Goal: Task Accomplishment & Management: Use online tool/utility

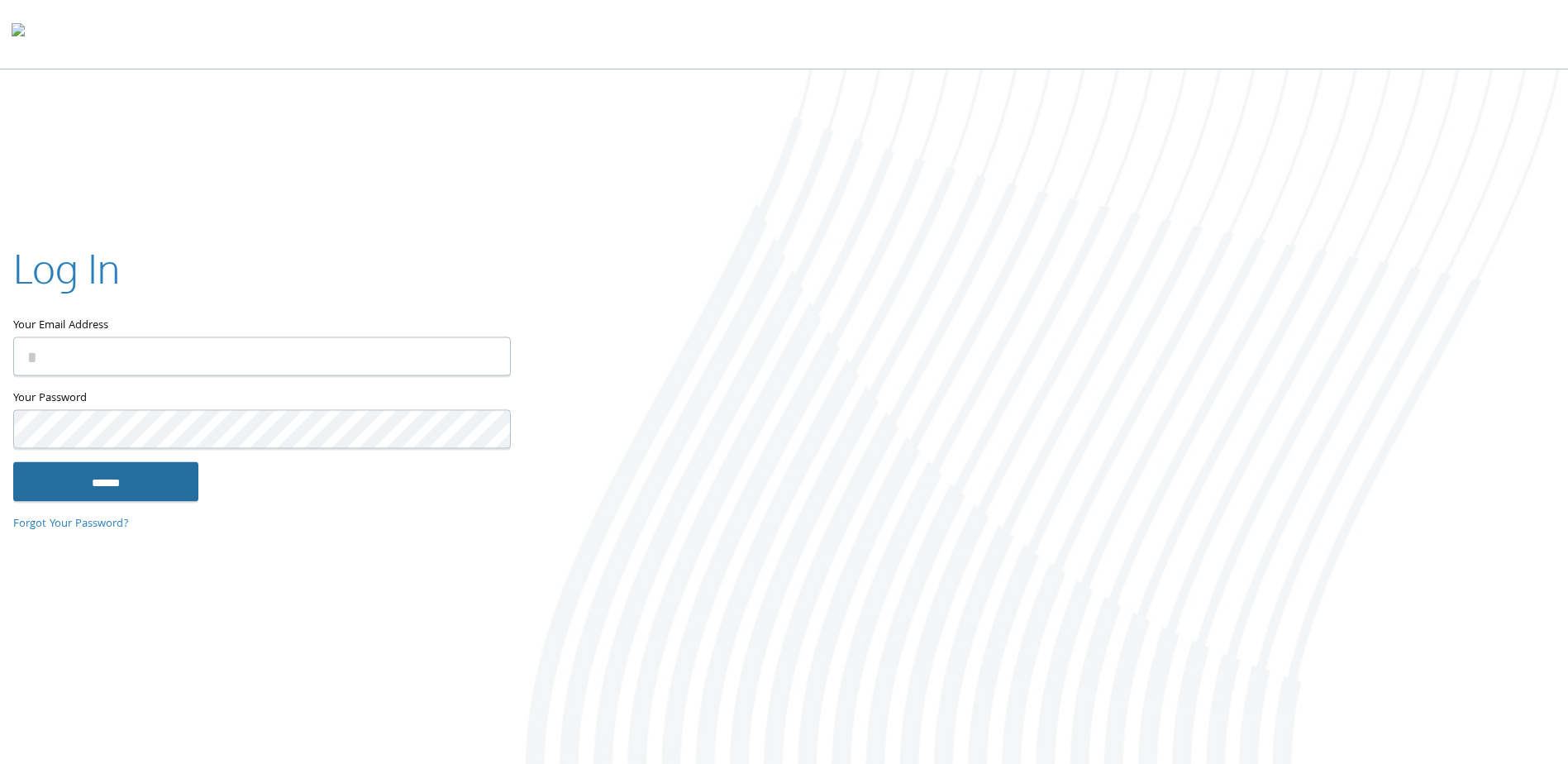
type input "**********"
click at [146, 481] on input "******" at bounding box center [106, 482] width 185 height 40
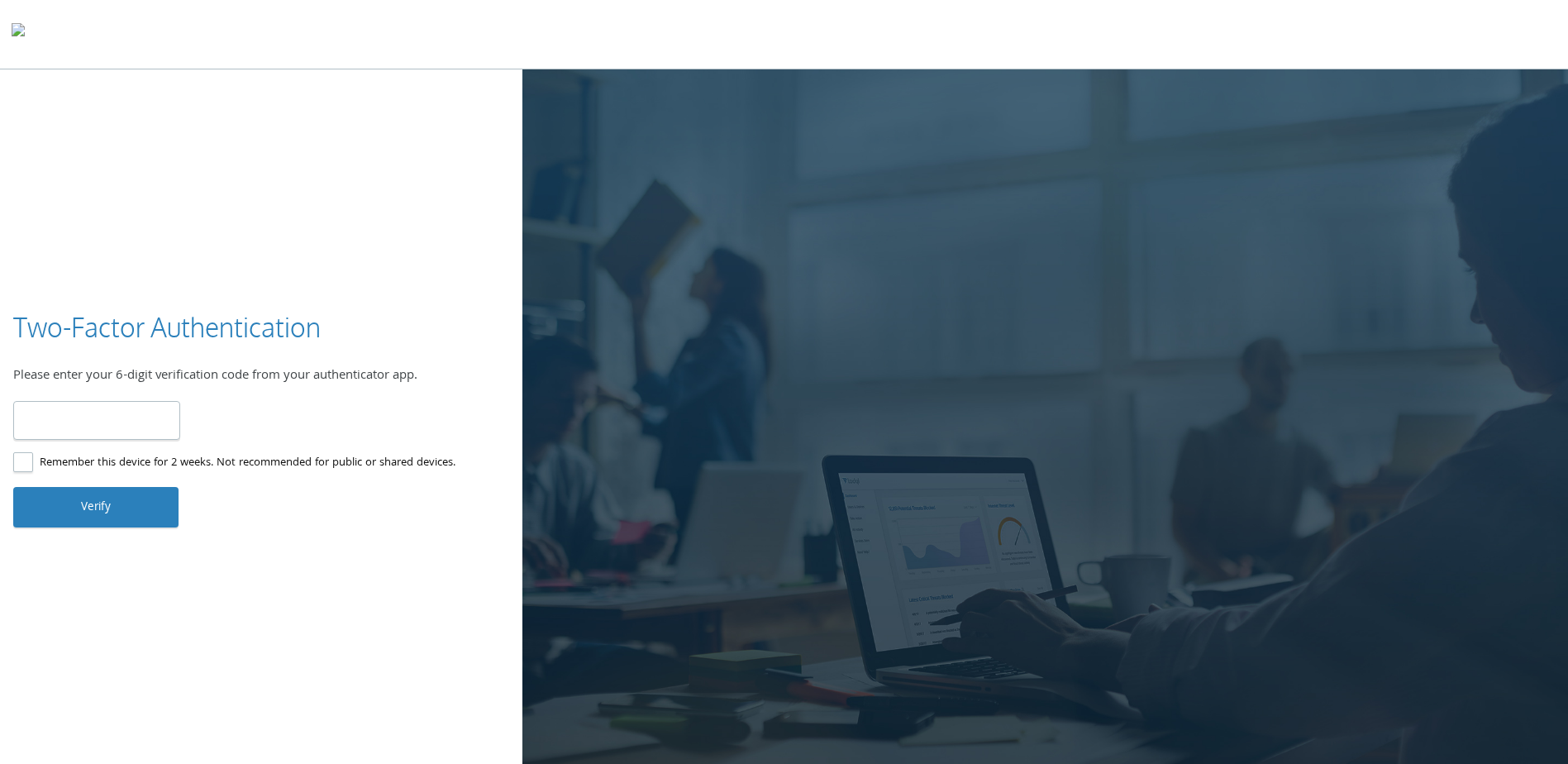
type input "*"
type input "******"
